Goal: Find specific page/section: Find specific page/section

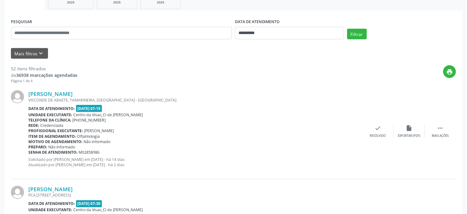
scroll to position [104, 0]
click at [77, 33] on input "text" at bounding box center [121, 33] width 221 height 12
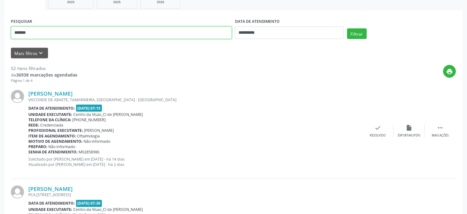
type input "*******"
click at [347, 28] on button "Filtrar" at bounding box center [357, 33] width 20 height 11
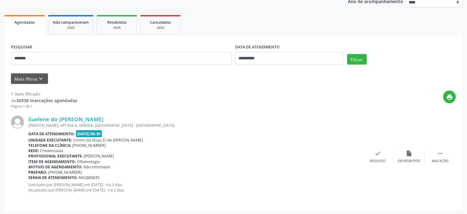
scroll to position [79, 0]
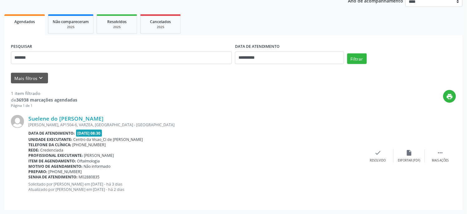
drag, startPoint x: 96, startPoint y: 117, endPoint x: 27, endPoint y: 115, distance: 68.9
click at [27, 115] on div "Suelene do [PERSON_NAME] [PERSON_NAME], AP1504-6, [GEOGRAPHIC_DATA], [GEOGRAPHI…" at bounding box center [233, 155] width 445 height 95
copy div "Suelene do [PERSON_NAME]"
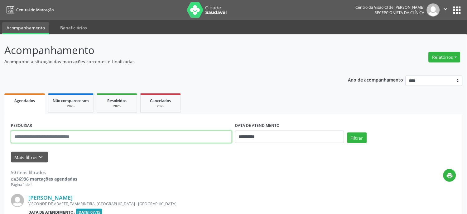
click at [142, 134] on input "text" at bounding box center [121, 136] width 221 height 12
type input "*******"
click at [347, 132] on button "Filtrar" at bounding box center [357, 137] width 20 height 11
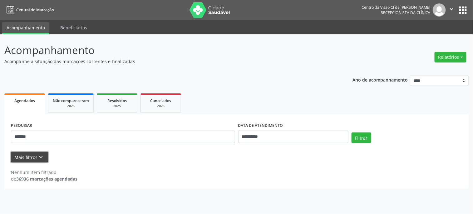
click at [26, 153] on button "Mais filtros keyboard_arrow_down" at bounding box center [29, 157] width 37 height 11
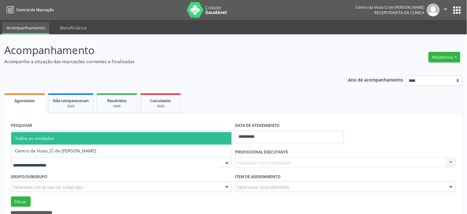
click at [50, 150] on span "Centro da Visao_Cl de [PERSON_NAME]" at bounding box center [55, 151] width 81 height 6
